Goal: Task Accomplishment & Management: Manage account settings

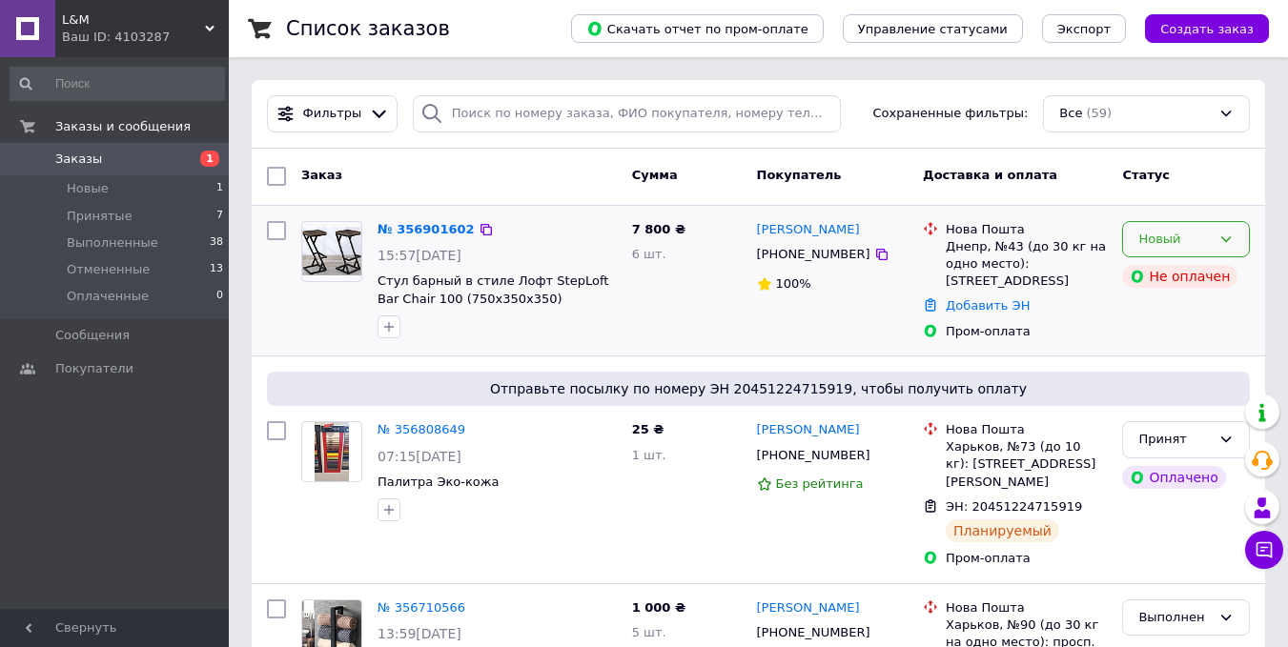
click at [1175, 232] on div "Новый" at bounding box center [1174, 240] width 72 height 20
click at [1156, 275] on li "Принят" at bounding box center [1186, 278] width 126 height 35
drag, startPoint x: 967, startPoint y: 489, endPoint x: 1059, endPoint y: 493, distance: 92.5
click at [1059, 500] on span "ЭН: 20451224715919" at bounding box center [1014, 507] width 136 height 14
copy span "20451224715919"
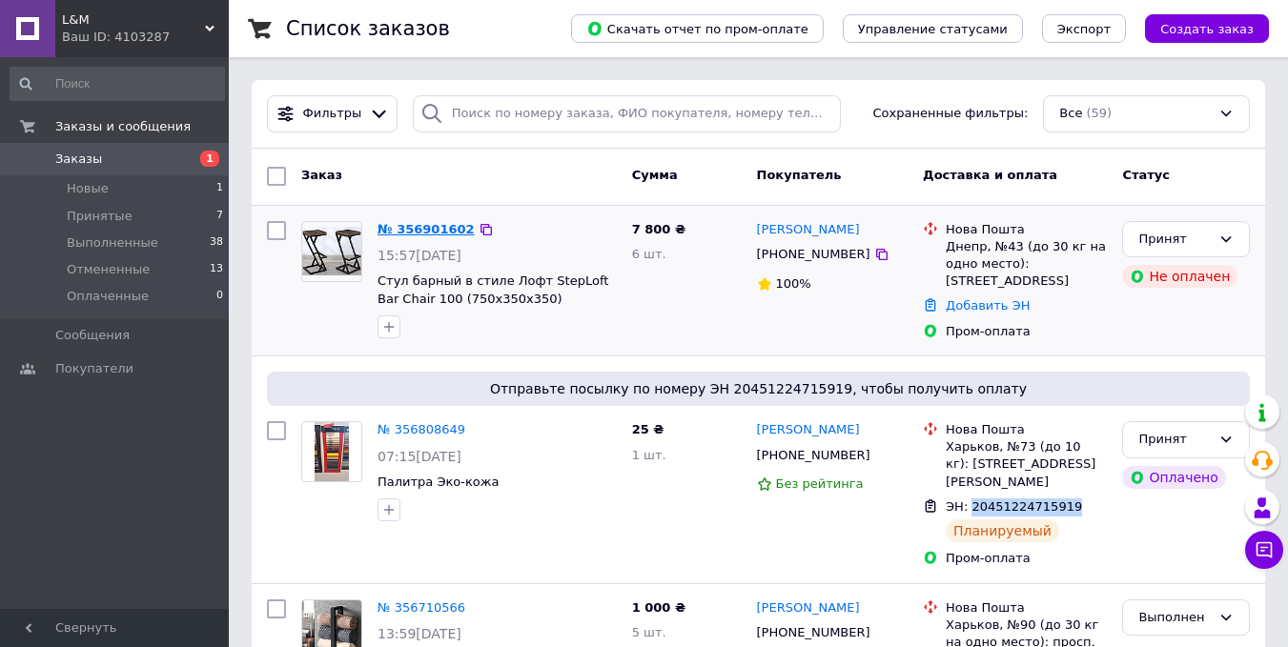
click at [444, 228] on link "№ 356901602" at bounding box center [425, 229] width 97 height 14
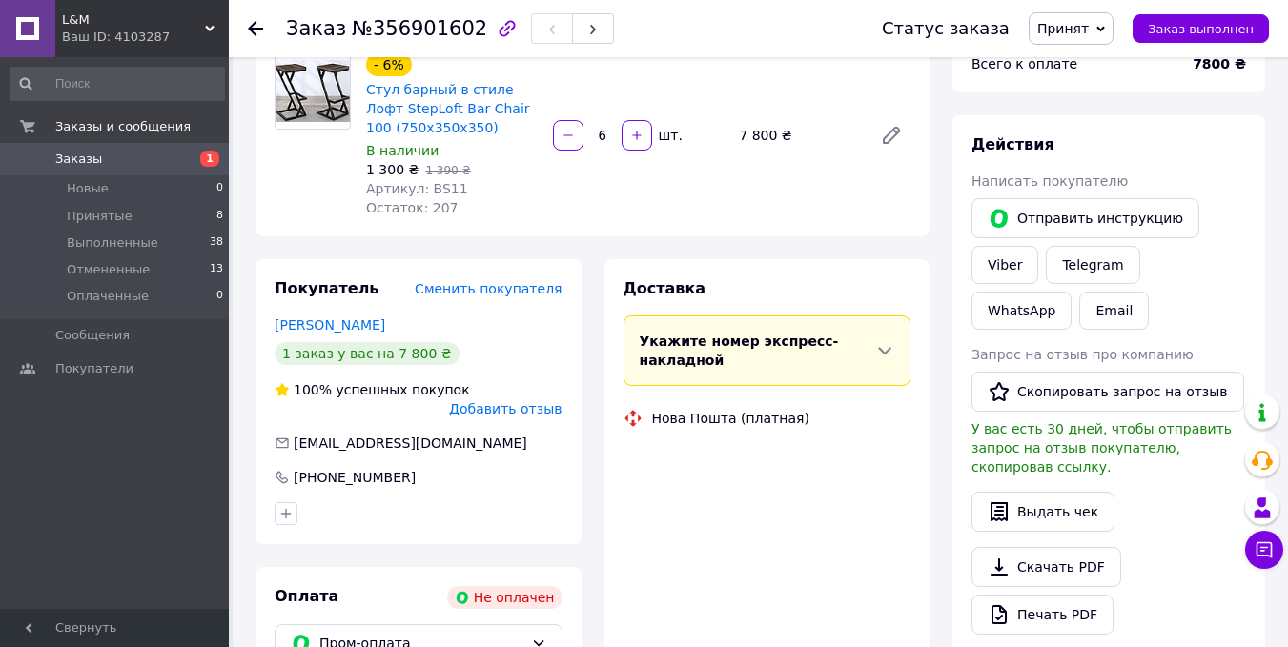
scroll to position [191, 0]
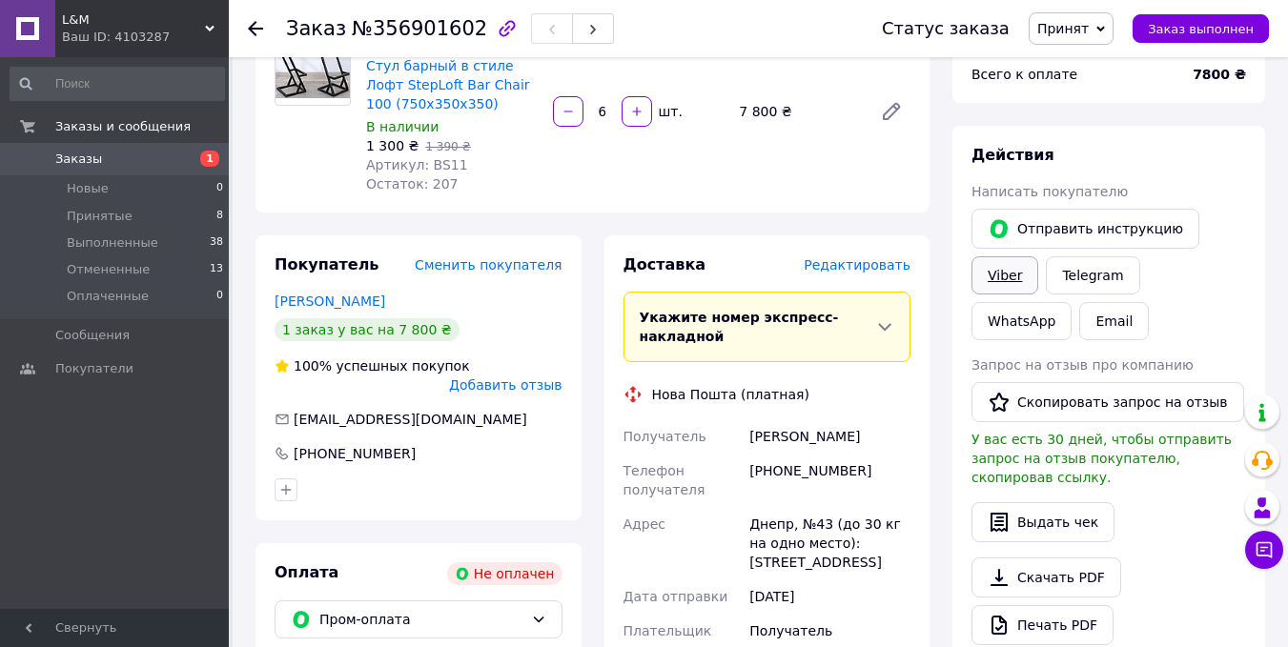
click at [1010, 279] on link "Viber" at bounding box center [1004, 275] width 67 height 38
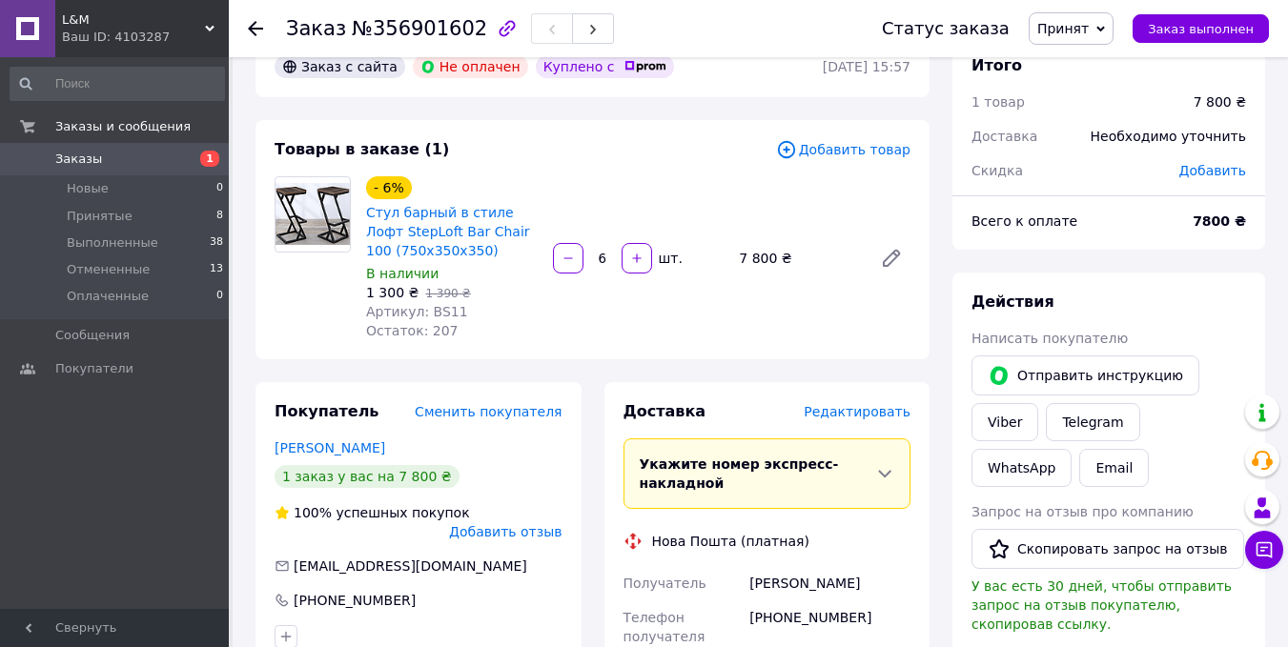
scroll to position [0, 0]
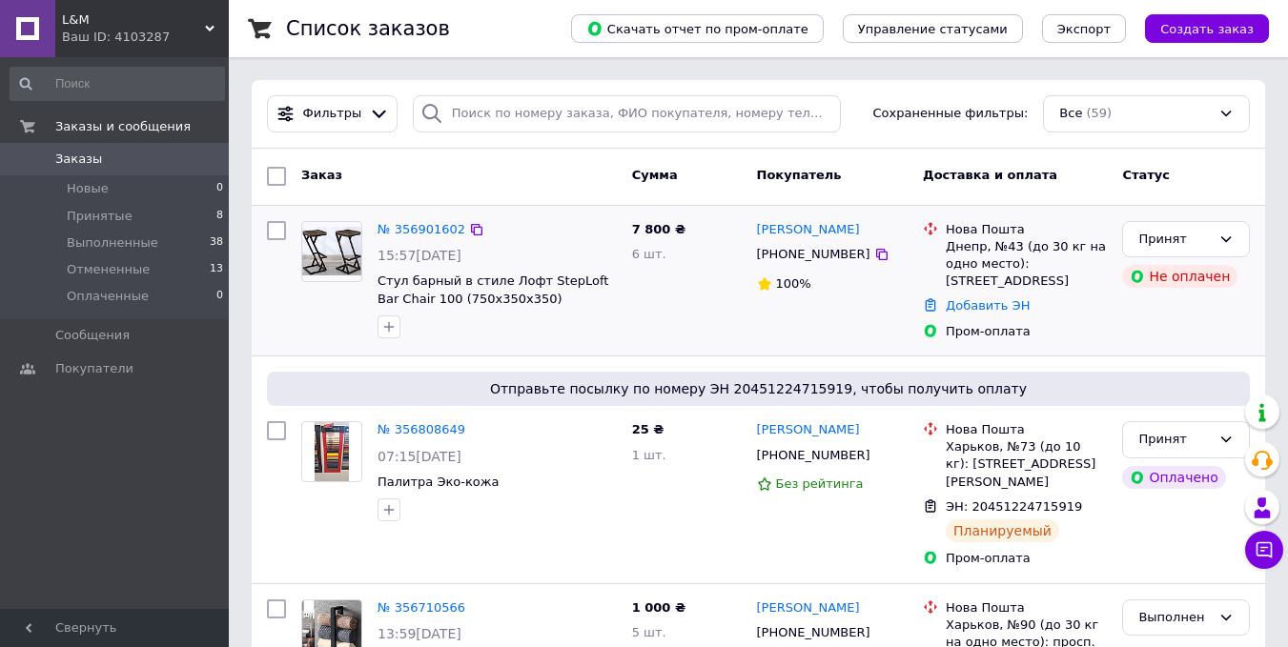
drag, startPoint x: 861, startPoint y: 227, endPoint x: 750, endPoint y: 231, distance: 110.6
click at [750, 231] on div "Мария Акбашева +380677599059 100%" at bounding box center [832, 281] width 167 height 135
copy link "Мария Акбашева"
drag, startPoint x: 843, startPoint y: 257, endPoint x: 768, endPoint y: 255, distance: 74.4
click at [768, 255] on div "+380677599059" at bounding box center [813, 254] width 121 height 25
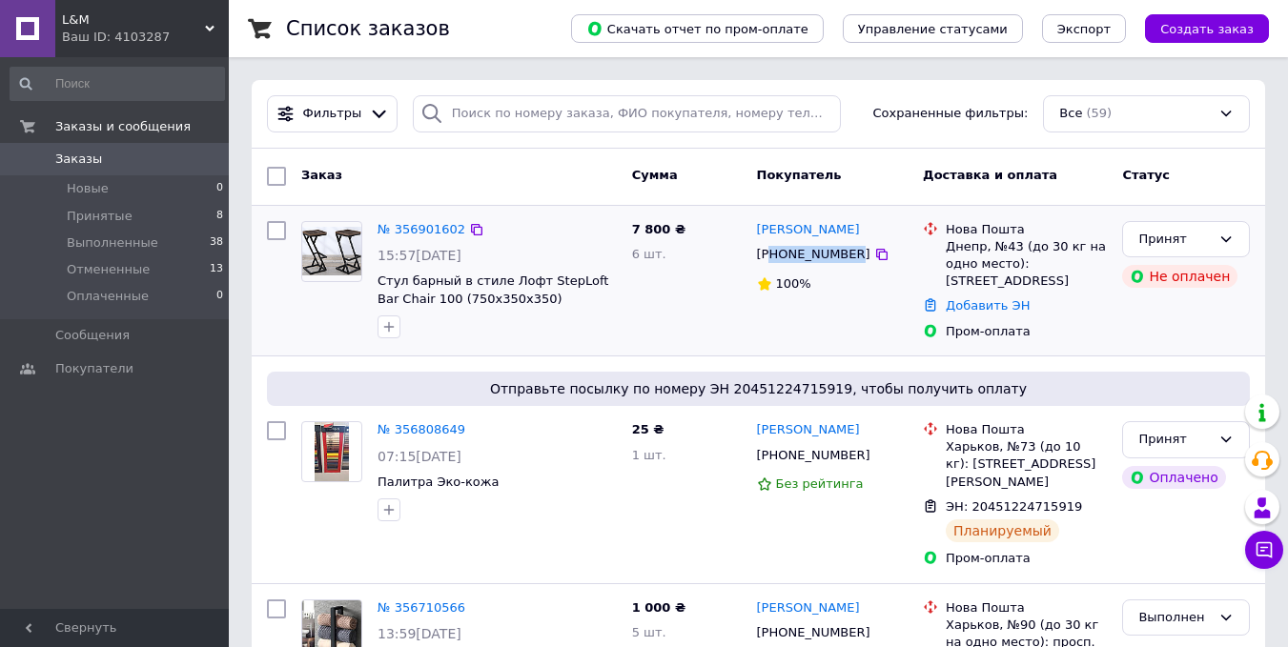
click at [768, 255] on div "+380677599059" at bounding box center [813, 254] width 121 height 25
click at [722, 277] on div "7 800 ₴ 6 шт." at bounding box center [686, 281] width 125 height 135
drag, startPoint x: 763, startPoint y: 258, endPoint x: 843, endPoint y: 256, distance: 80.1
click at [843, 256] on div "+380677599059" at bounding box center [813, 254] width 121 height 25
copy div "380677599059"
